Goal: Navigation & Orientation: Understand site structure

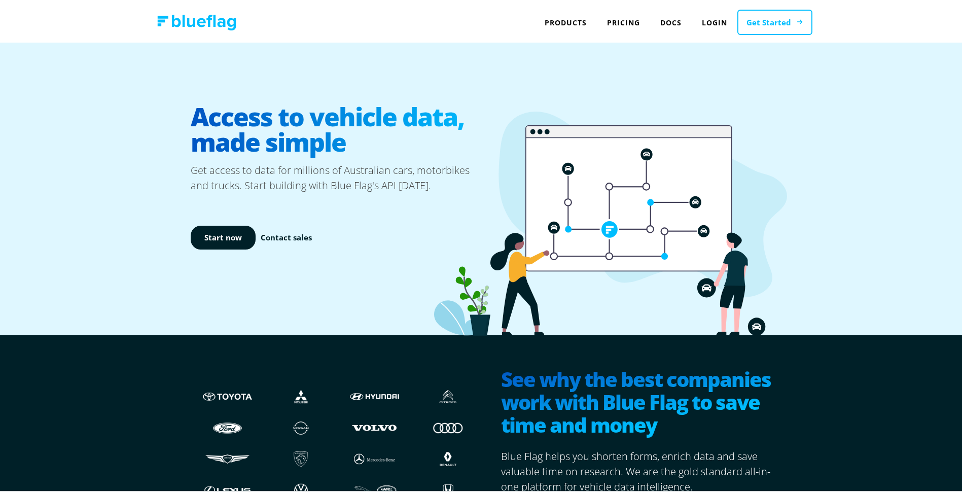
click at [760, 19] on link "Get Started" at bounding box center [774, 21] width 75 height 26
click at [623, 19] on link "Pricing" at bounding box center [623, 20] width 53 height 21
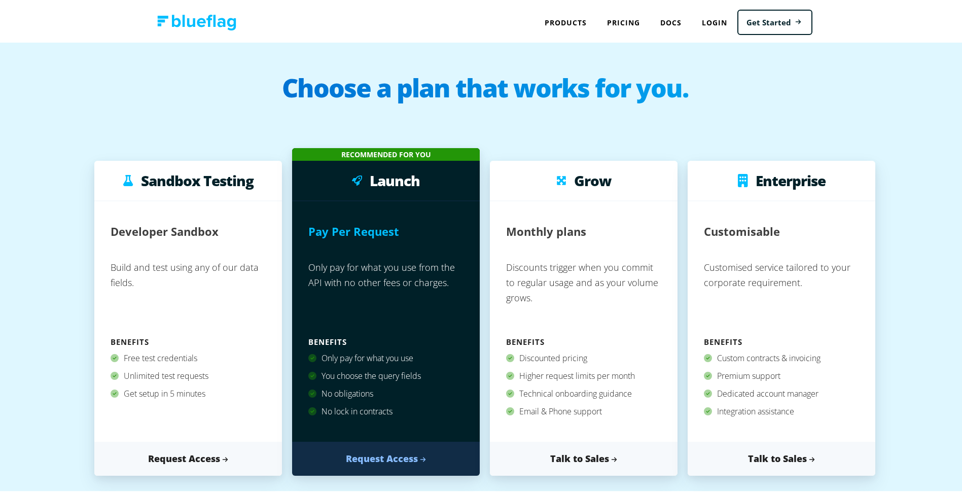
click at [192, 29] on nav "Products API NEVDIS Plate to VIN vin, chassis, registration plate, registration…" at bounding box center [485, 20] width 694 height 41
click at [194, 19] on img at bounding box center [196, 21] width 79 height 16
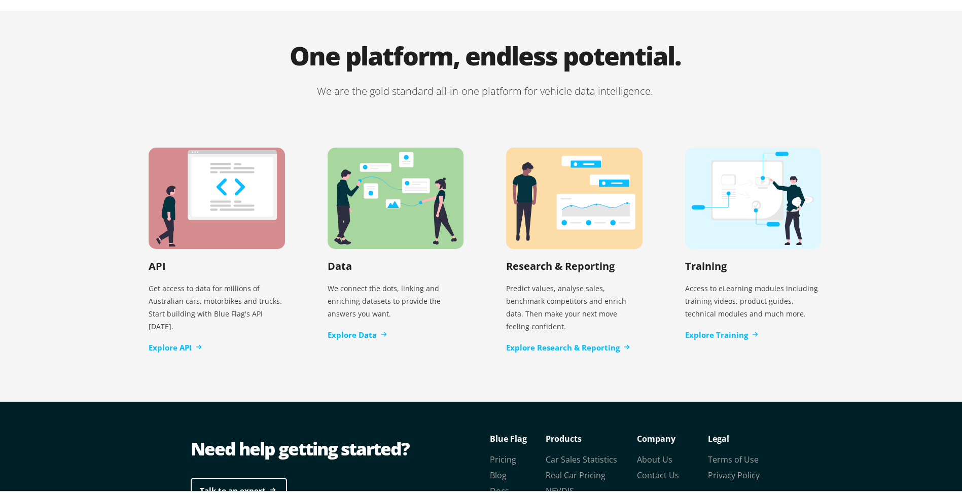
scroll to position [2043, 0]
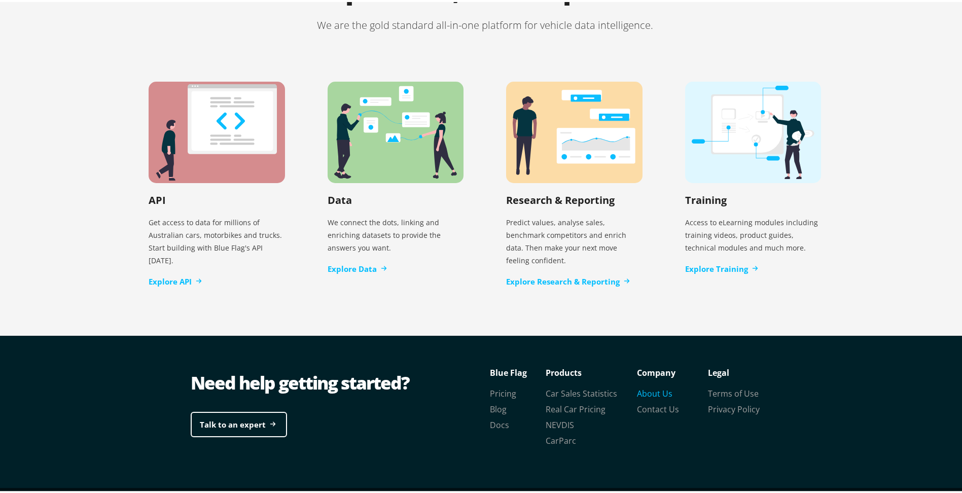
click at [647, 386] on link "About Us" at bounding box center [654, 391] width 35 height 11
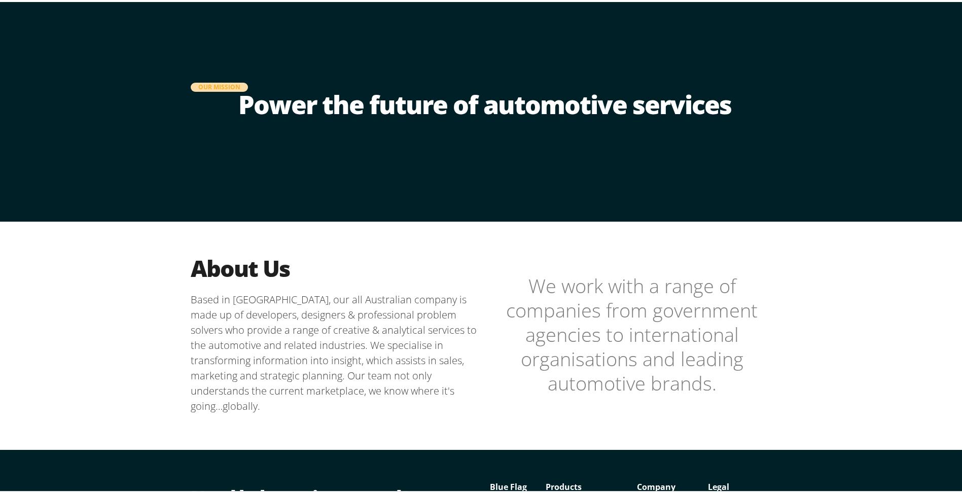
scroll to position [187, 0]
